Goal: Transaction & Acquisition: Book appointment/travel/reservation

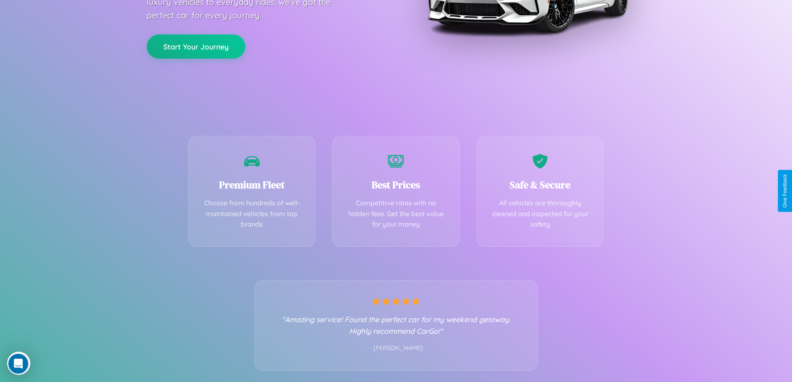
scroll to position [164, 0]
click at [396, 191] on div "Best Prices Competitive rates with no hidden fees. Get the best value for your …" at bounding box center [396, 189] width 128 height 111
click at [196, 46] on button "Start Your Journey" at bounding box center [196, 45] width 99 height 24
click at [196, 45] on button "Start Your Journey" at bounding box center [196, 45] width 99 height 24
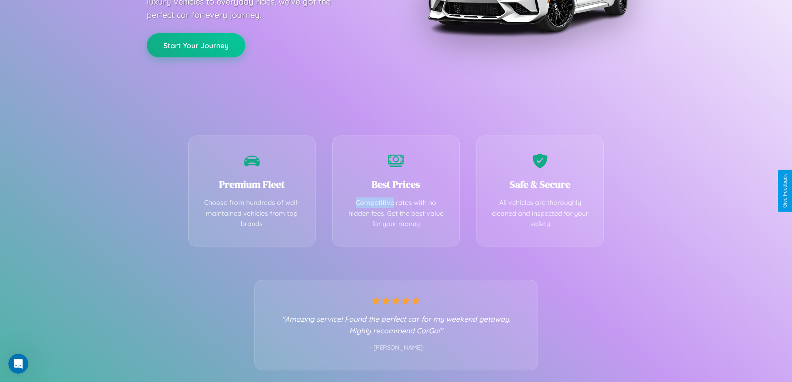
click at [196, 45] on button "Start Your Journey" at bounding box center [196, 45] width 99 height 24
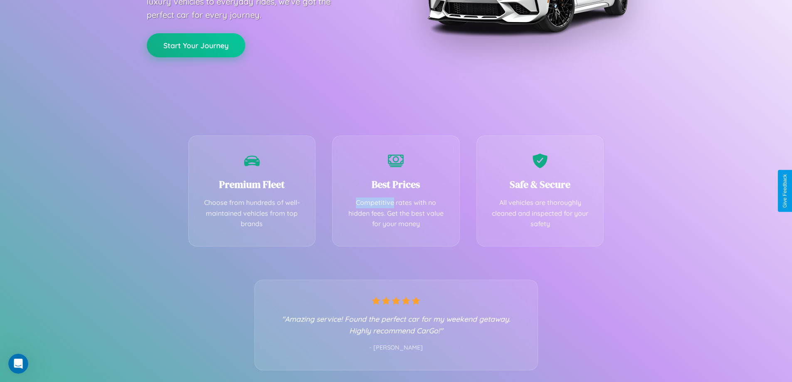
click at [196, 45] on button "Start Your Journey" at bounding box center [196, 45] width 99 height 24
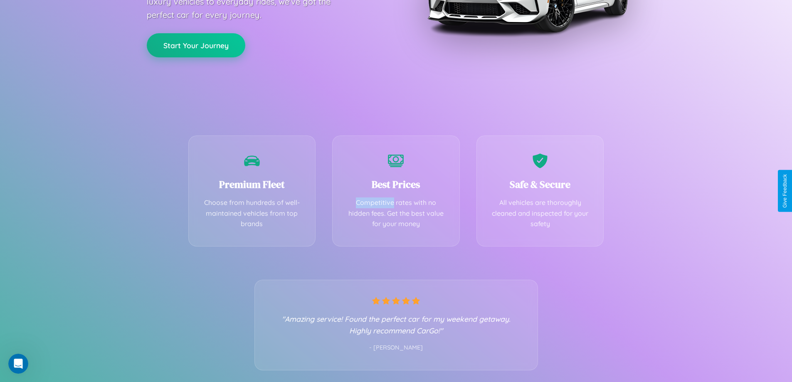
click at [196, 45] on button "Start Your Journey" at bounding box center [196, 45] width 99 height 24
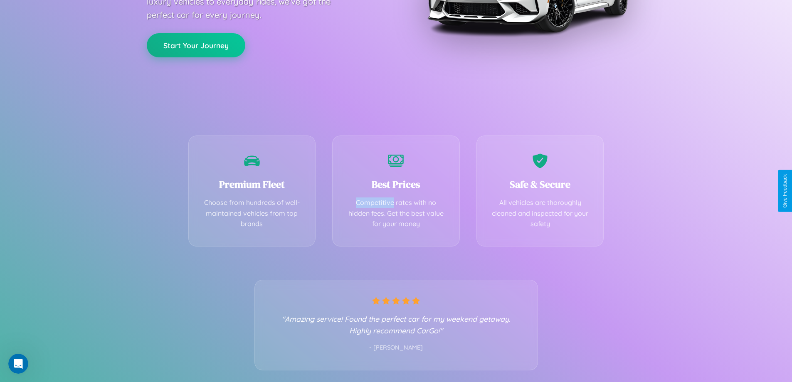
click at [196, 45] on button "Start Your Journey" at bounding box center [196, 45] width 99 height 24
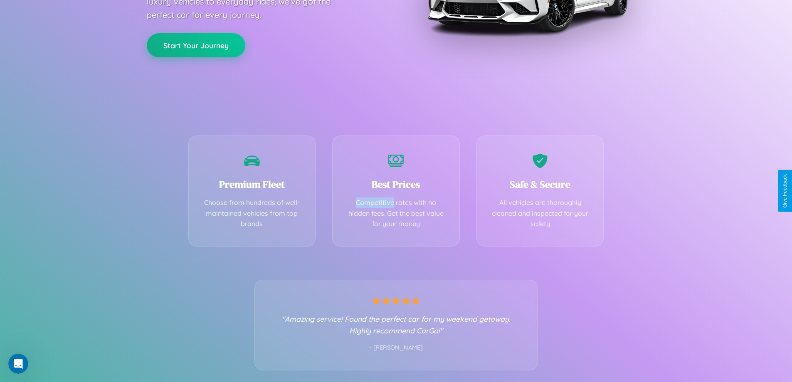
click at [196, 45] on button "Start Your Journey" at bounding box center [196, 45] width 99 height 24
